Goal: Task Accomplishment & Management: Manage account settings

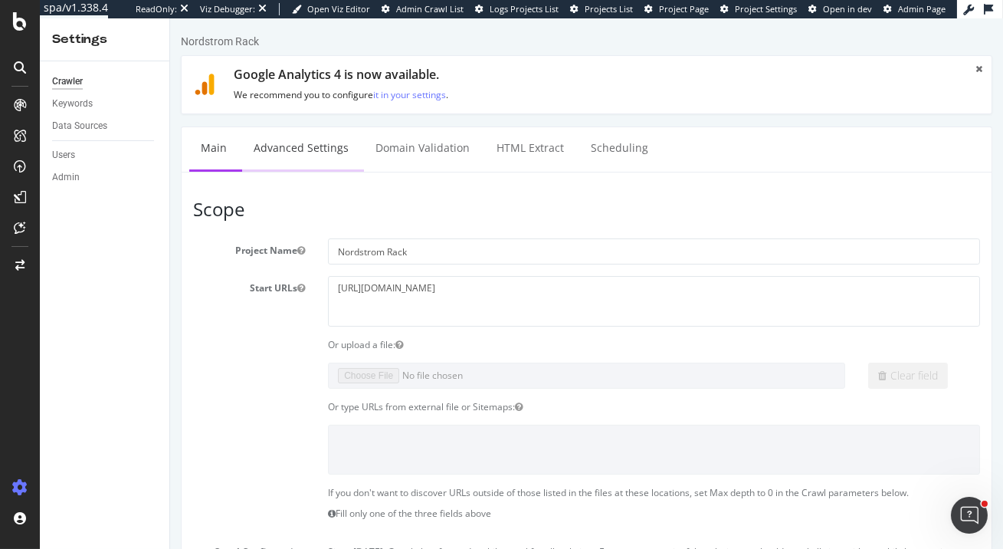
click at [288, 131] on link "Advanced Settings" at bounding box center [300, 148] width 118 height 42
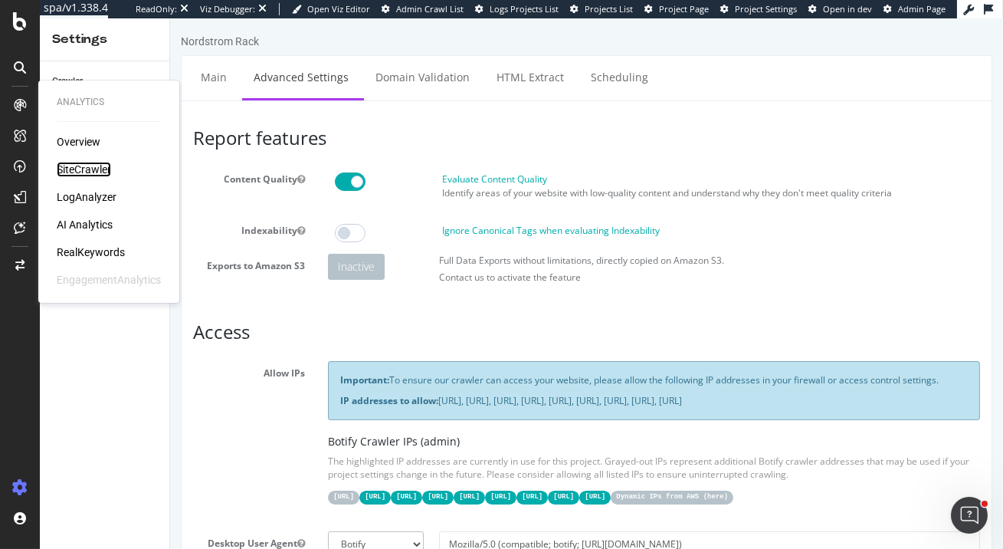
click at [81, 162] on div "SiteCrawler" at bounding box center [84, 169] width 54 height 15
click at [77, 193] on div "LogAnalyzer" at bounding box center [87, 196] width 60 height 15
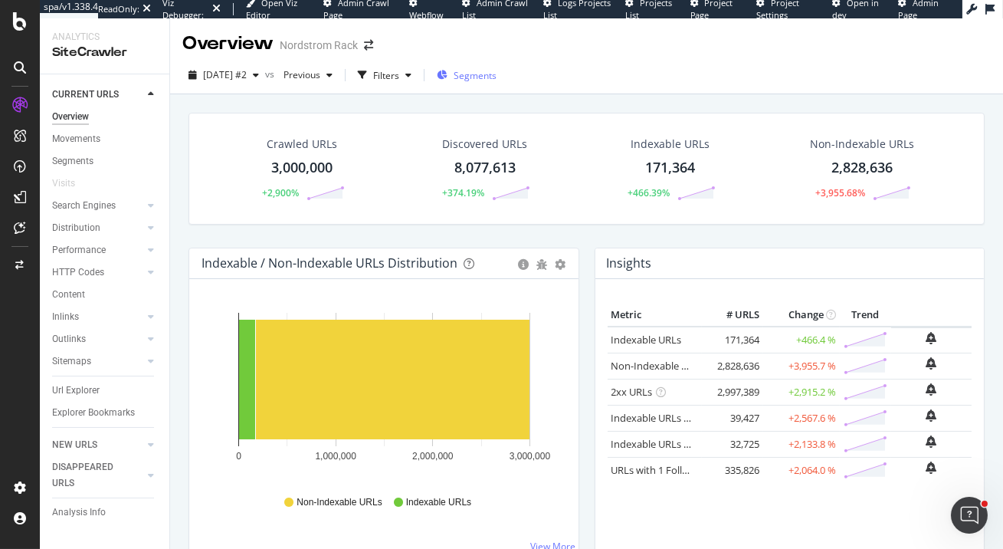
click at [492, 68] on div "Segments" at bounding box center [467, 75] width 60 height 23
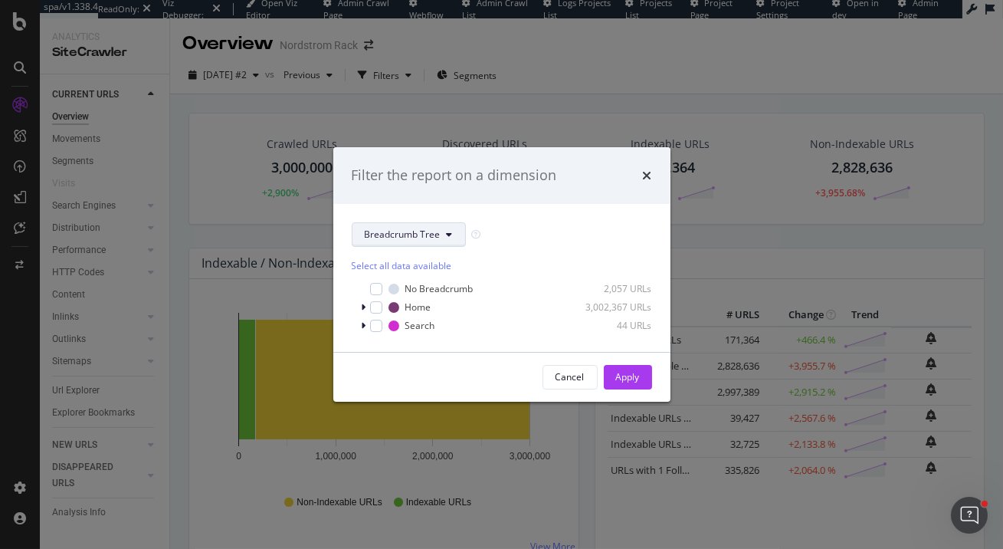
click at [411, 234] on span "Breadcrumb Tree" at bounding box center [403, 234] width 76 height 13
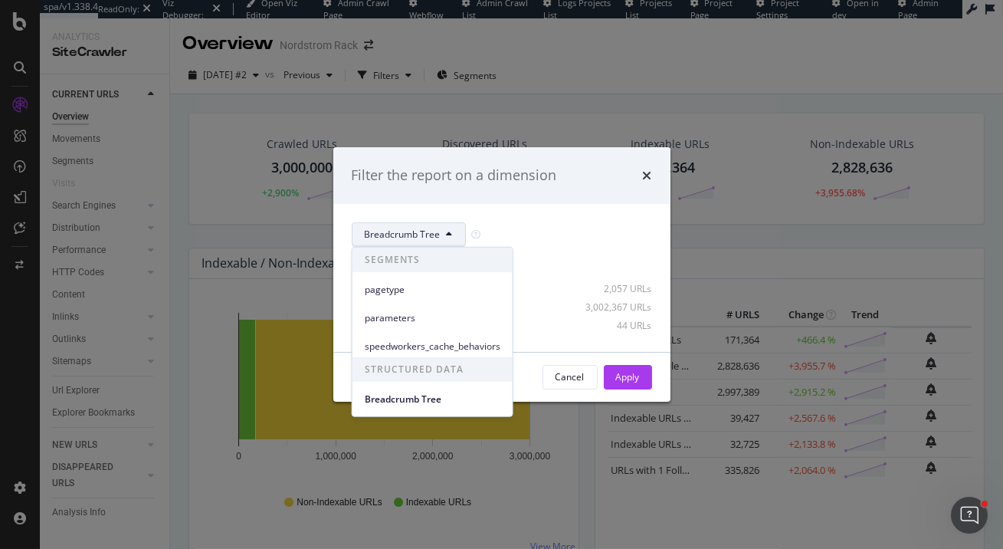
click at [415, 277] on div "pagetype" at bounding box center [432, 286] width 160 height 28
